Goal: Navigation & Orientation: Find specific page/section

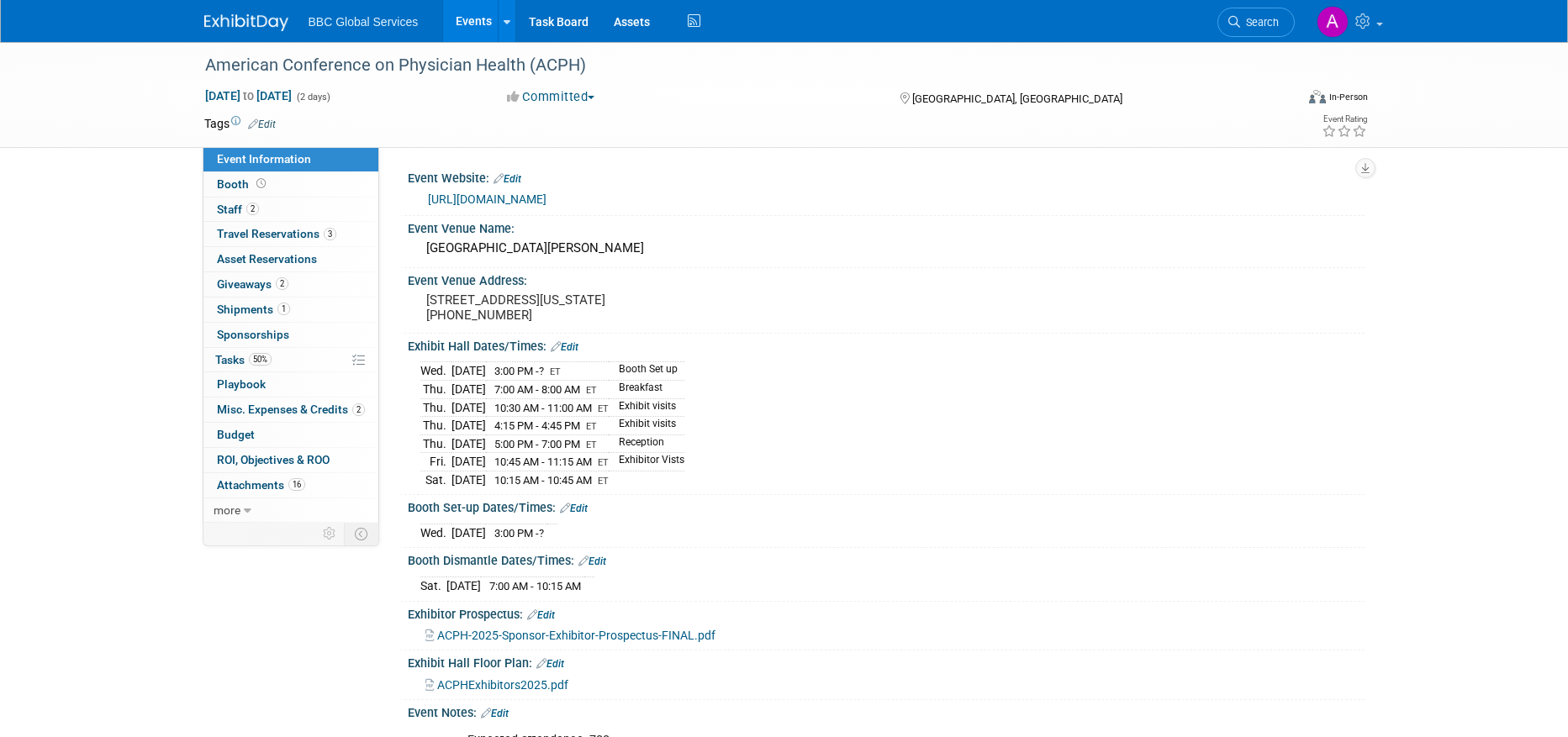
click at [495, 16] on link "Events" at bounding box center [474, 20] width 62 height 42
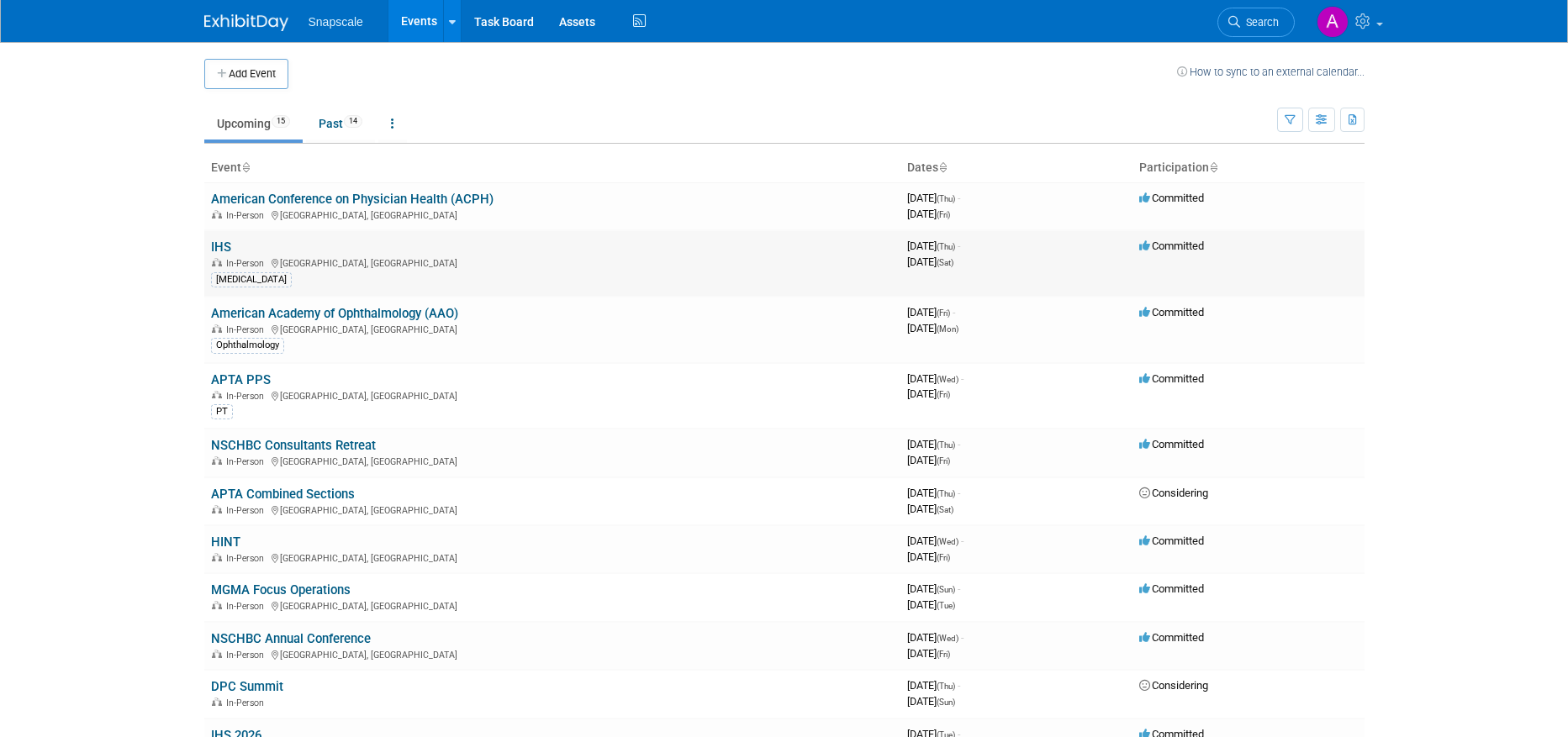
click at [221, 244] on link "IHS" at bounding box center [221, 247] width 21 height 16
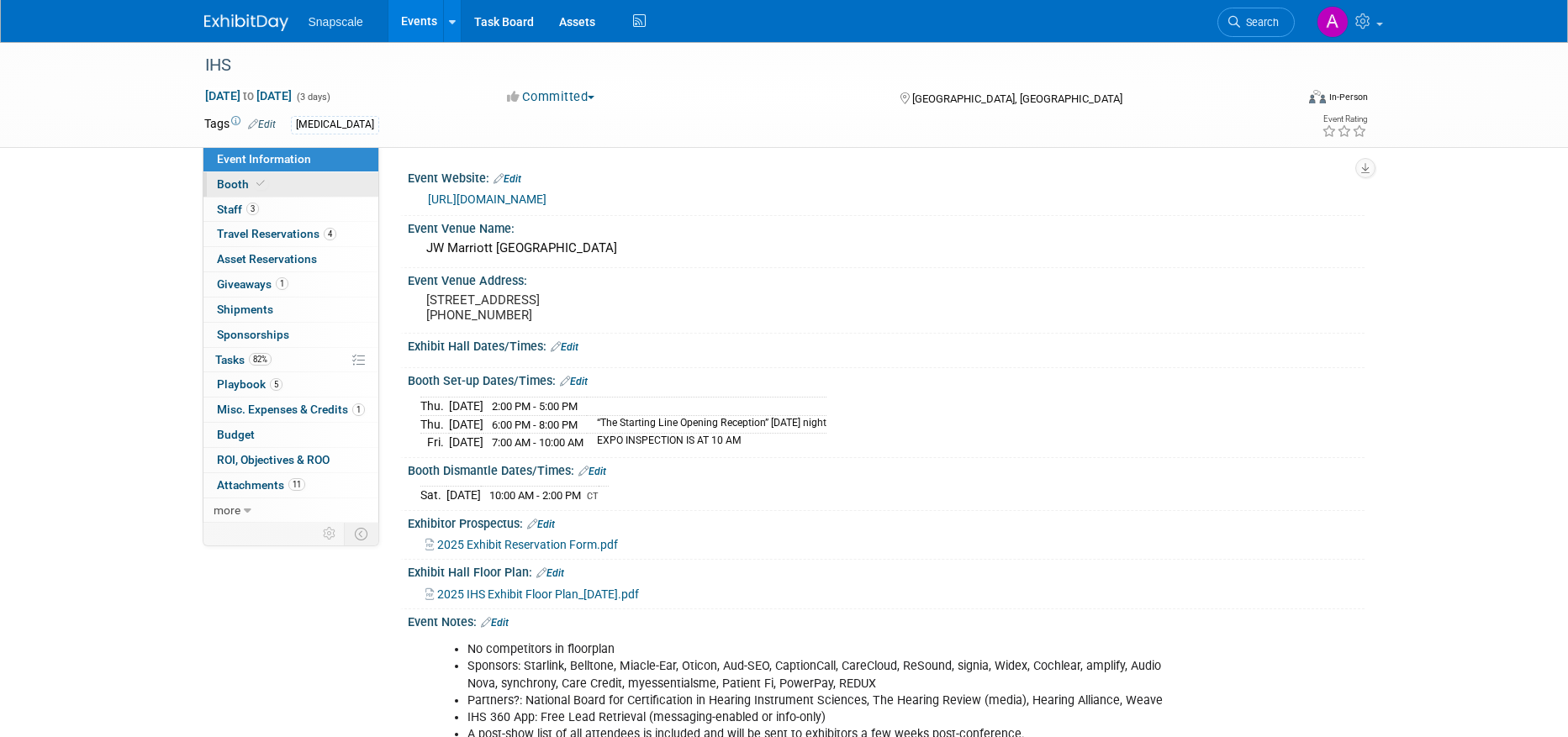
click at [300, 188] on link "Booth" at bounding box center [290, 184] width 175 height 24
